Goal: Information Seeking & Learning: Learn about a topic

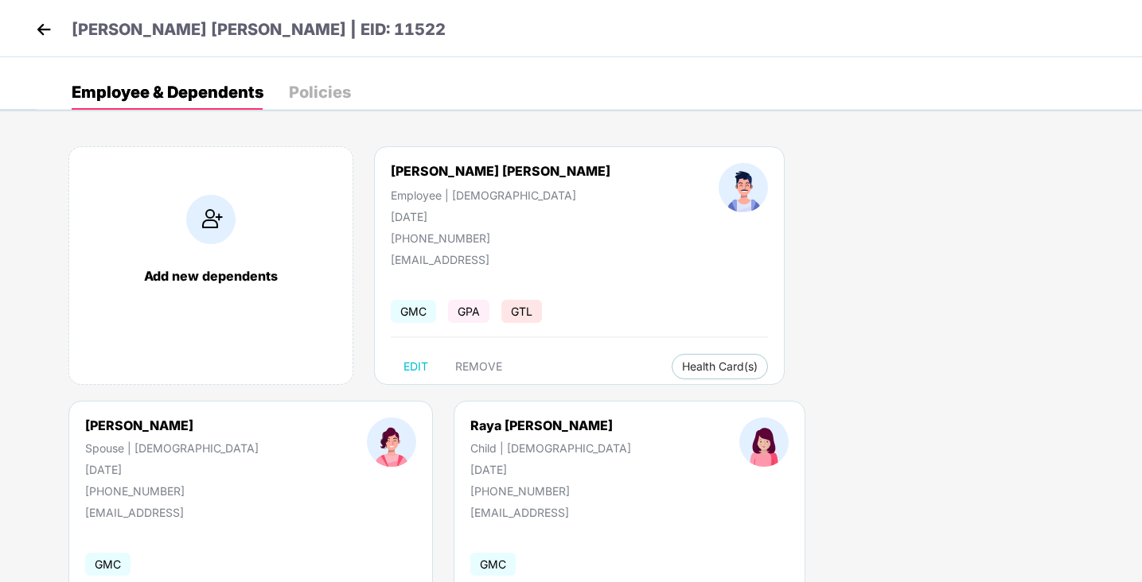
click at [39, 34] on img at bounding box center [44, 30] width 24 height 24
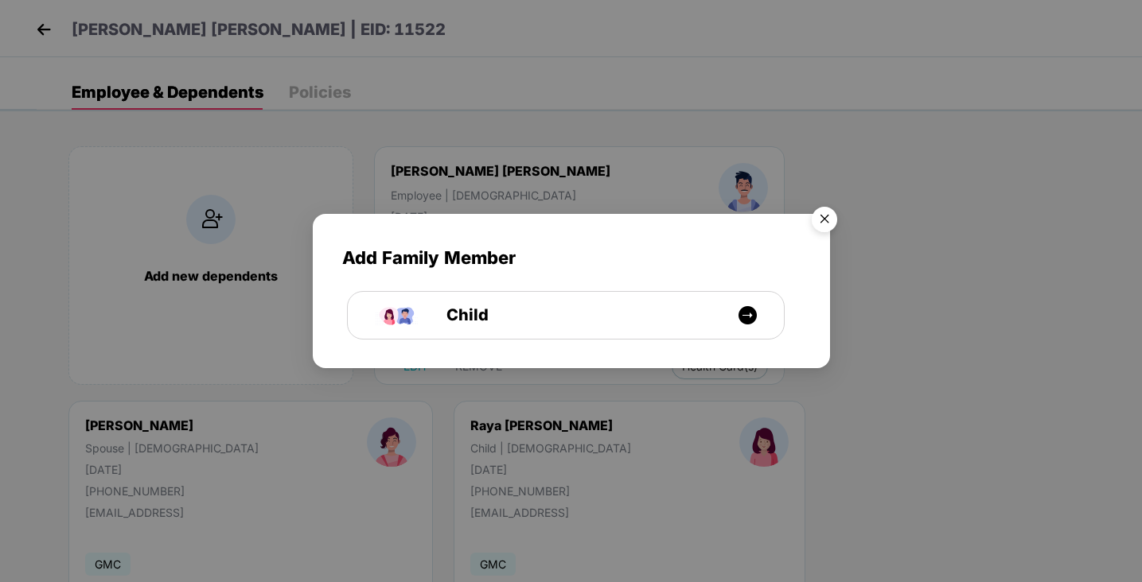
click at [823, 221] on img "Close" at bounding box center [824, 222] width 45 height 45
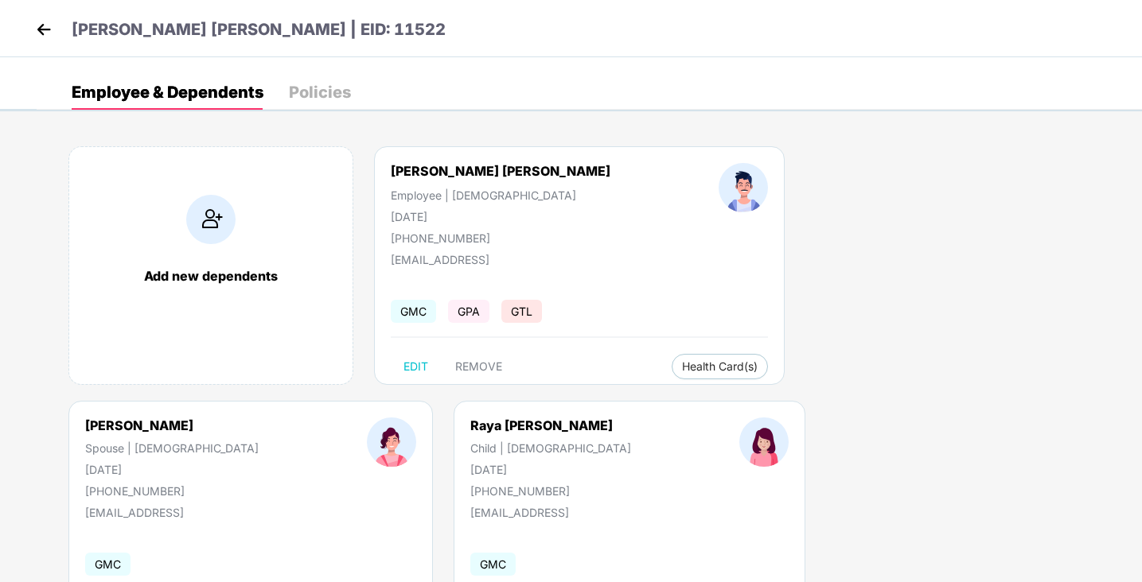
click at [45, 32] on img at bounding box center [44, 30] width 24 height 24
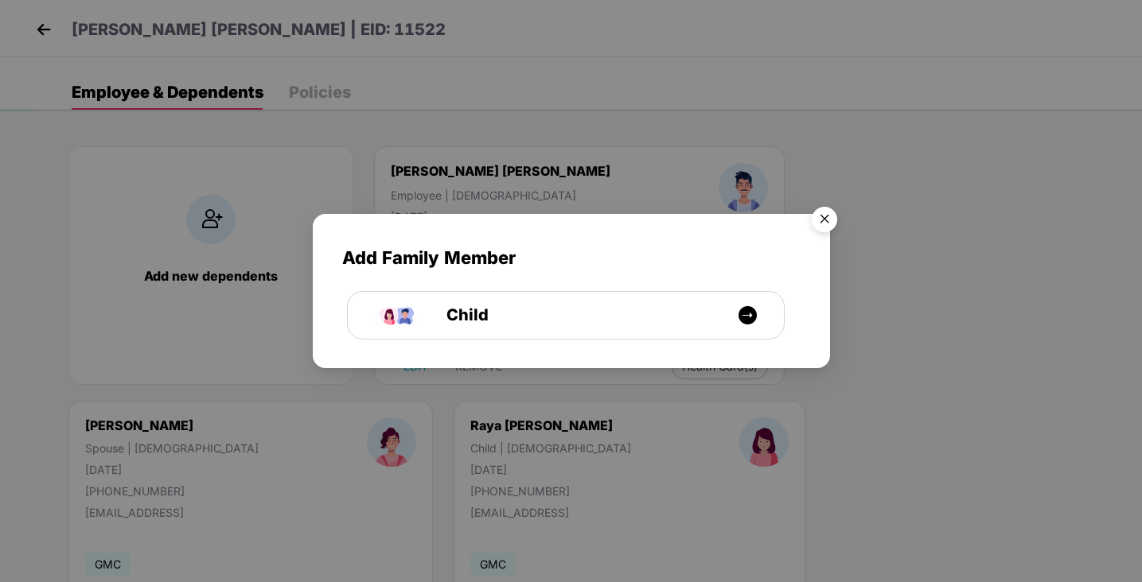
click at [827, 216] on img "Close" at bounding box center [824, 222] width 45 height 45
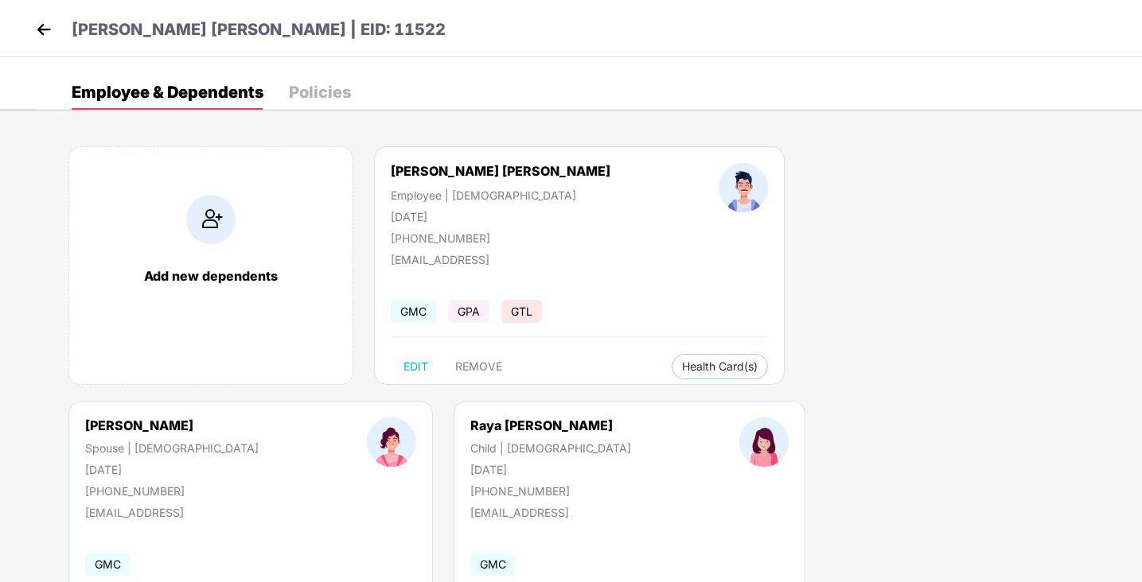
click at [44, 31] on img at bounding box center [44, 30] width 24 height 24
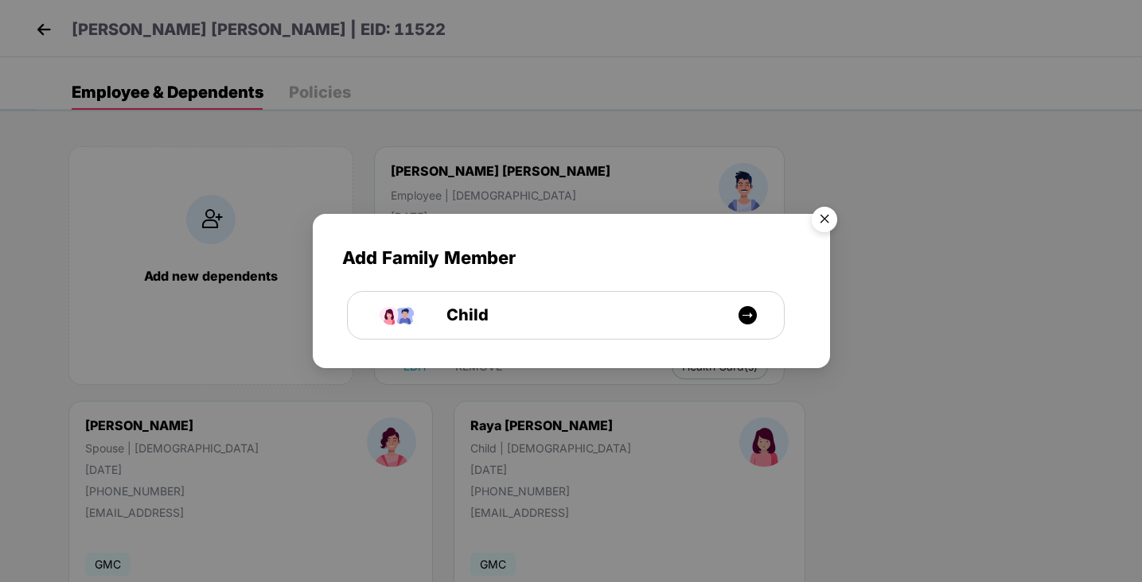
click at [831, 217] on img "Close" at bounding box center [824, 222] width 45 height 45
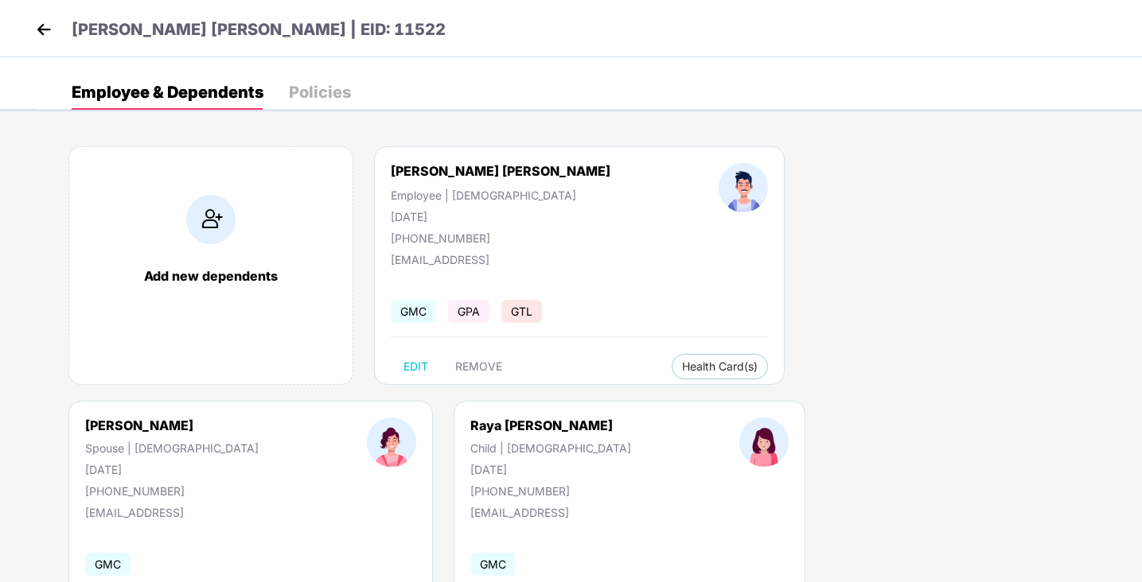
click at [42, 27] on img at bounding box center [44, 30] width 24 height 24
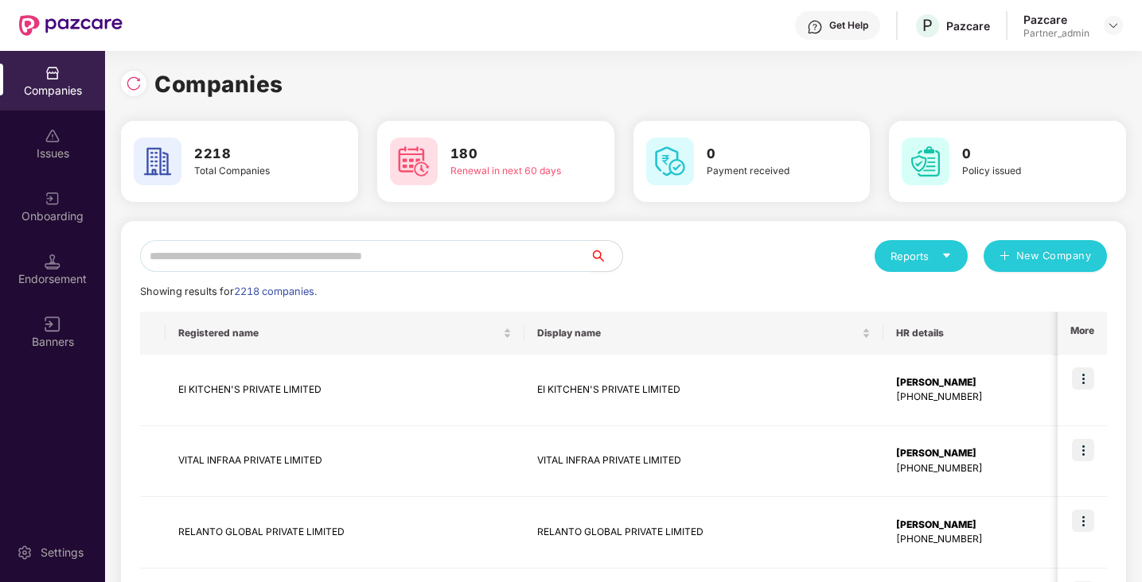
click at [508, 250] on input "text" at bounding box center [365, 256] width 450 height 32
type input "*"
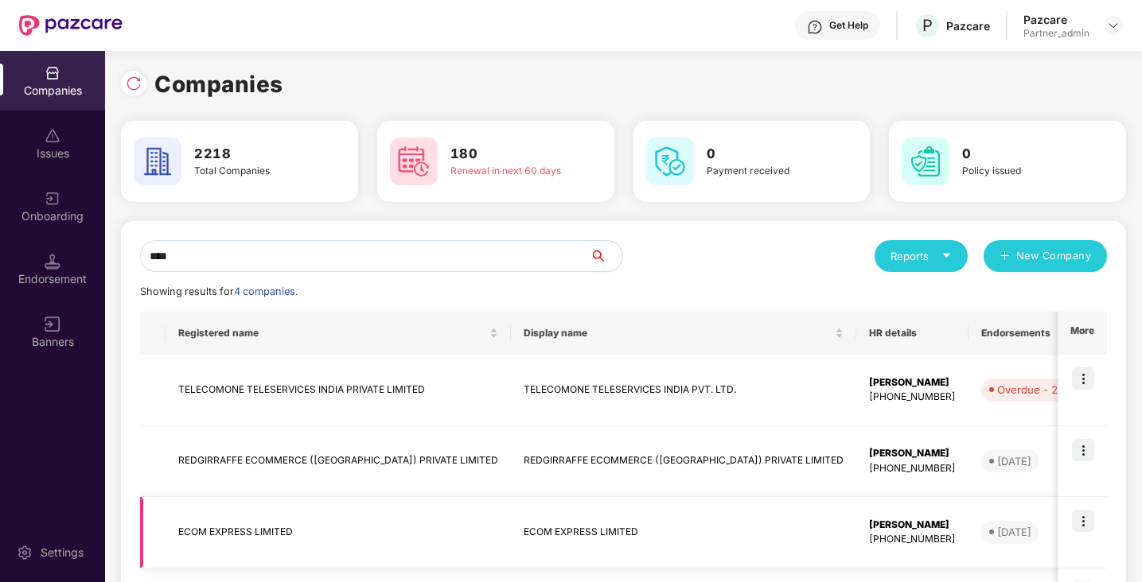
type input "****"
click at [1082, 524] on img at bounding box center [1083, 521] width 22 height 22
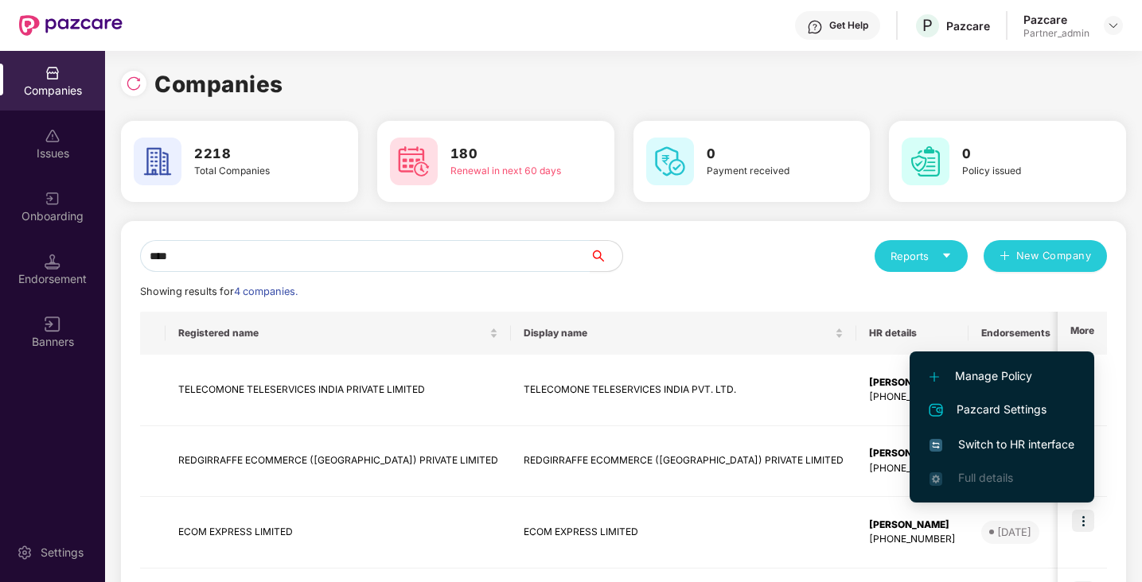
click at [1034, 447] on span "Switch to HR interface" at bounding box center [1001, 445] width 145 height 18
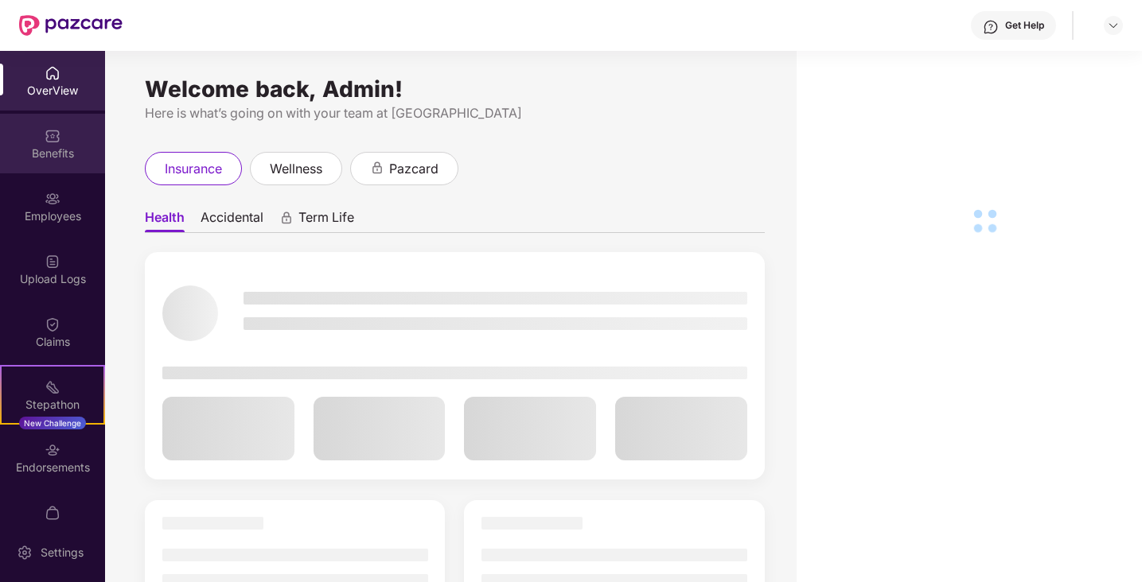
click at [47, 152] on div "Benefits" at bounding box center [52, 154] width 105 height 16
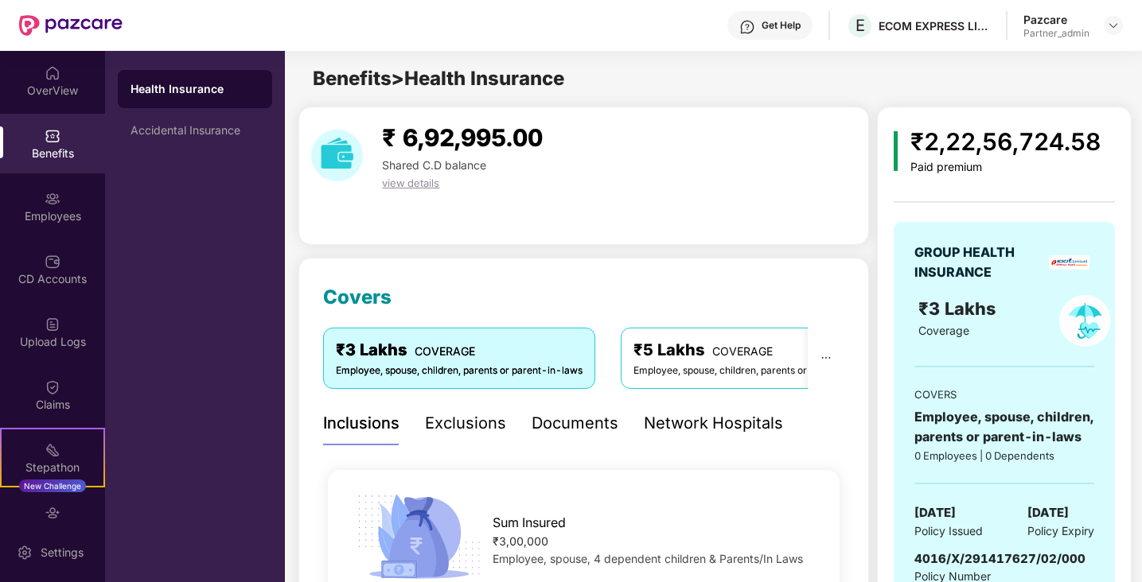
click at [592, 426] on div "Documents" at bounding box center [574, 423] width 87 height 25
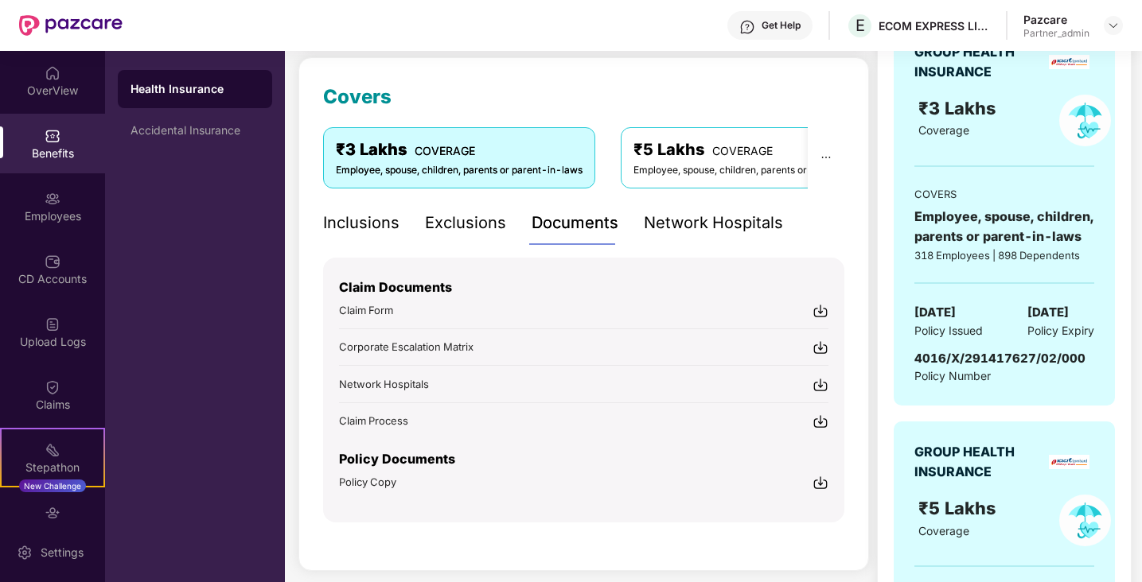
scroll to position [202, 0]
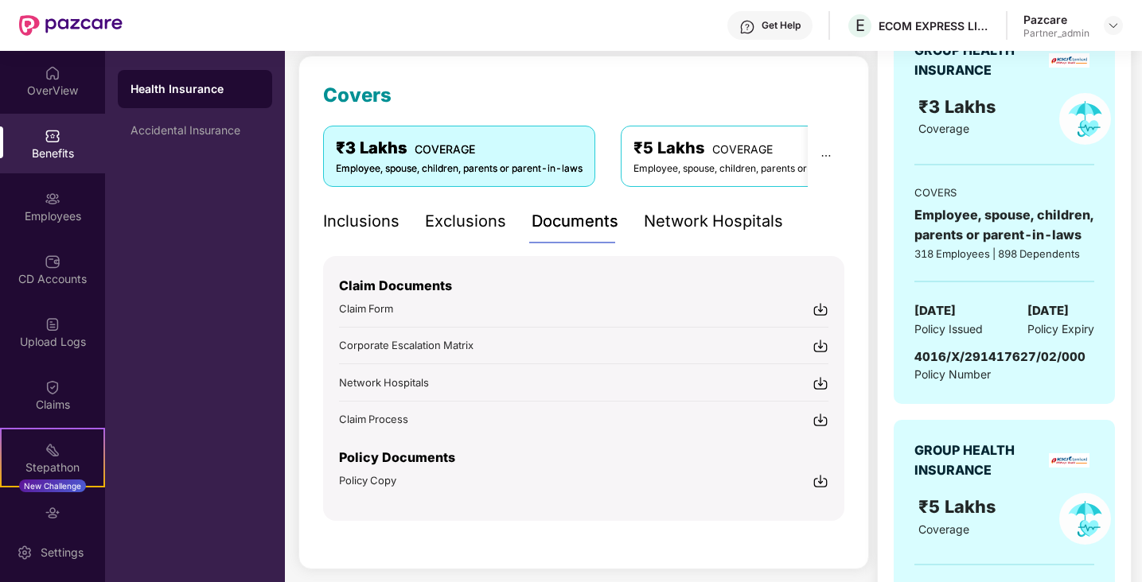
click at [820, 477] on img at bounding box center [820, 481] width 16 height 16
click at [379, 479] on span "Policy Copy" at bounding box center [367, 480] width 57 height 13
click at [357, 223] on div "Inclusions" at bounding box center [361, 221] width 76 height 25
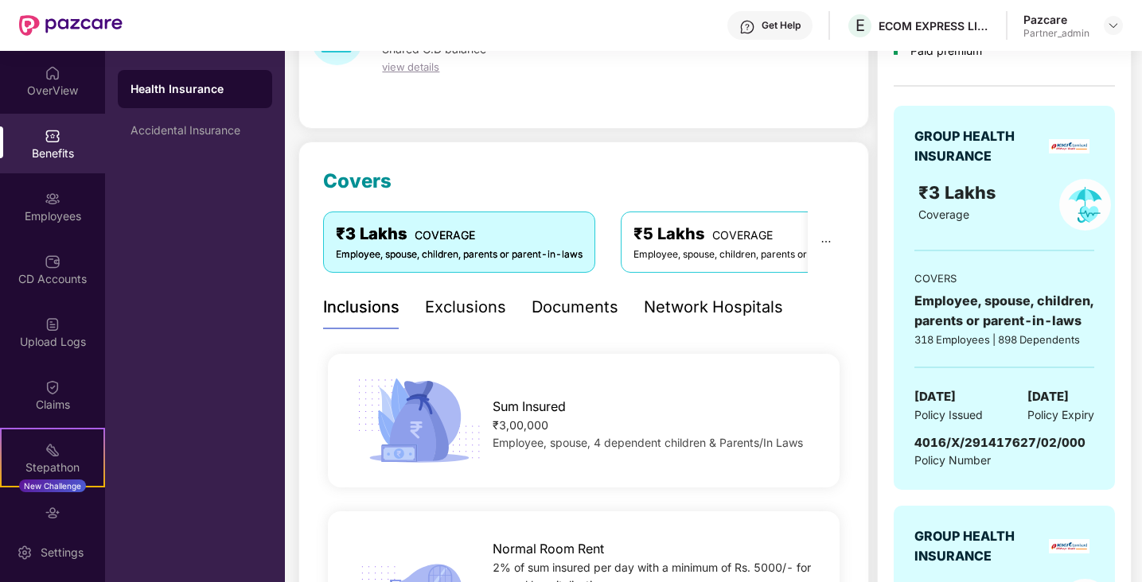
scroll to position [0, 0]
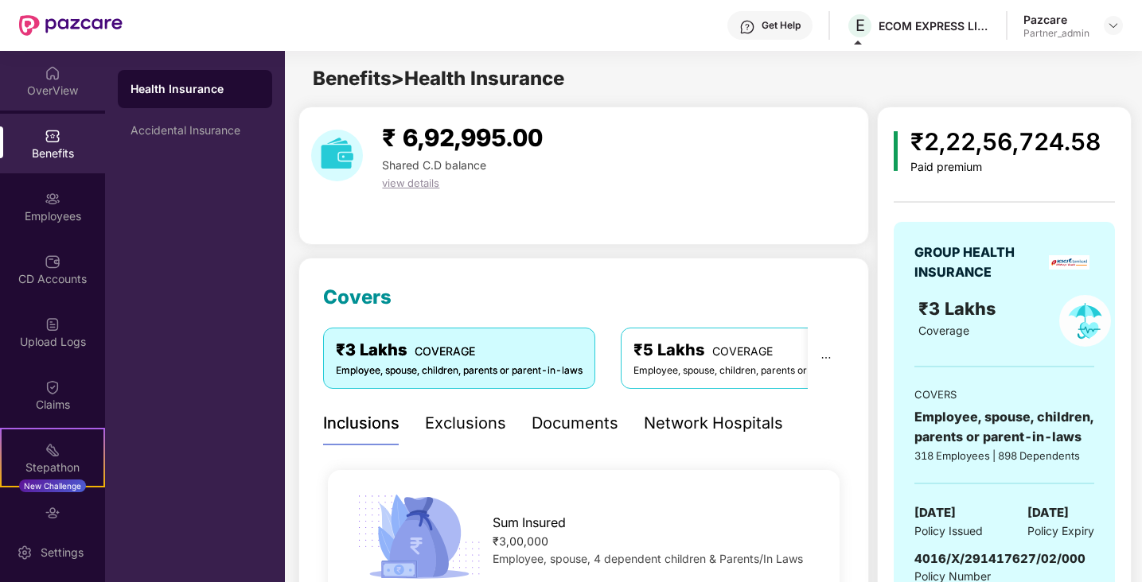
click at [50, 84] on div "OverView" at bounding box center [52, 91] width 105 height 16
